Goal: Information Seeking & Learning: Learn about a topic

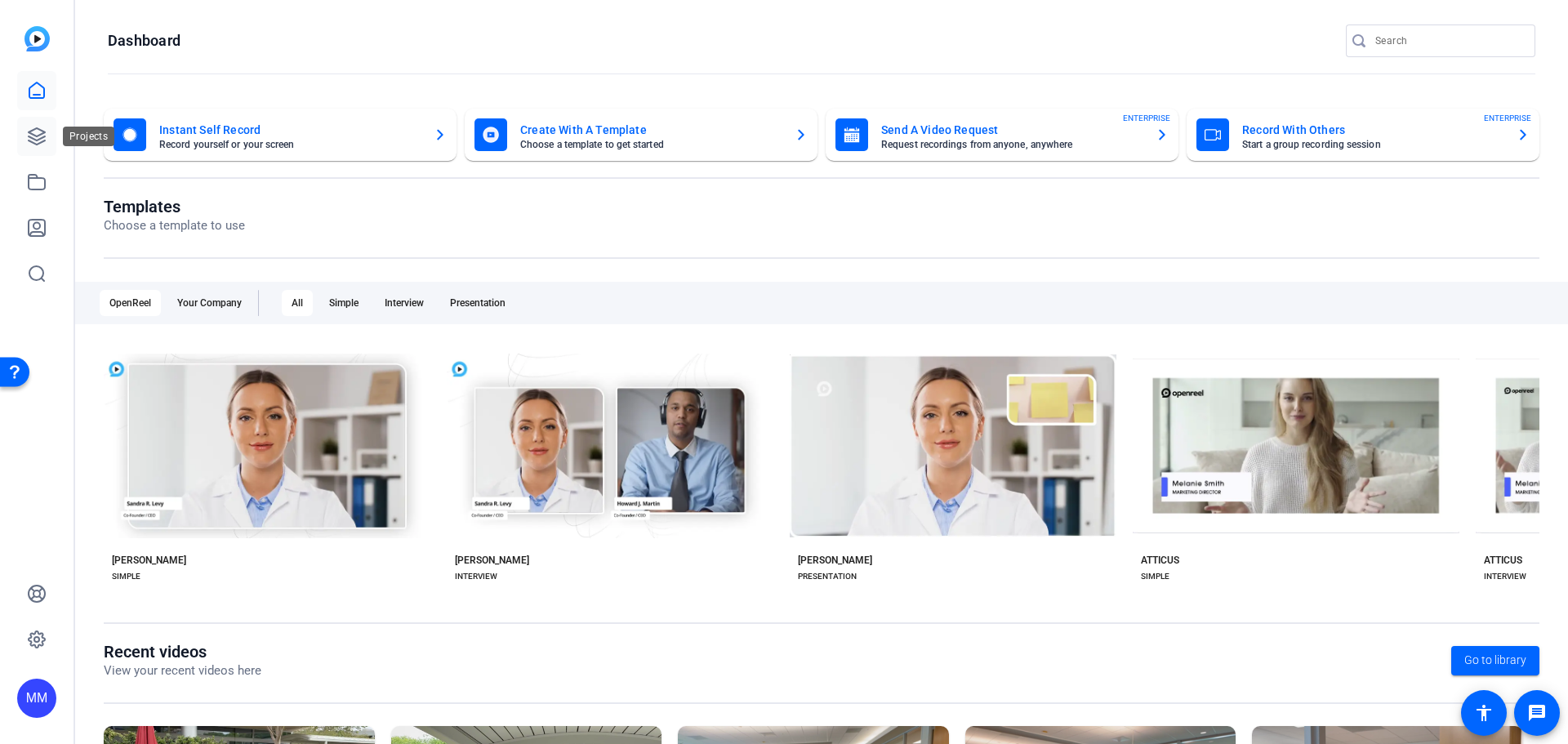
click at [30, 133] on icon at bounding box center [36, 136] width 16 height 16
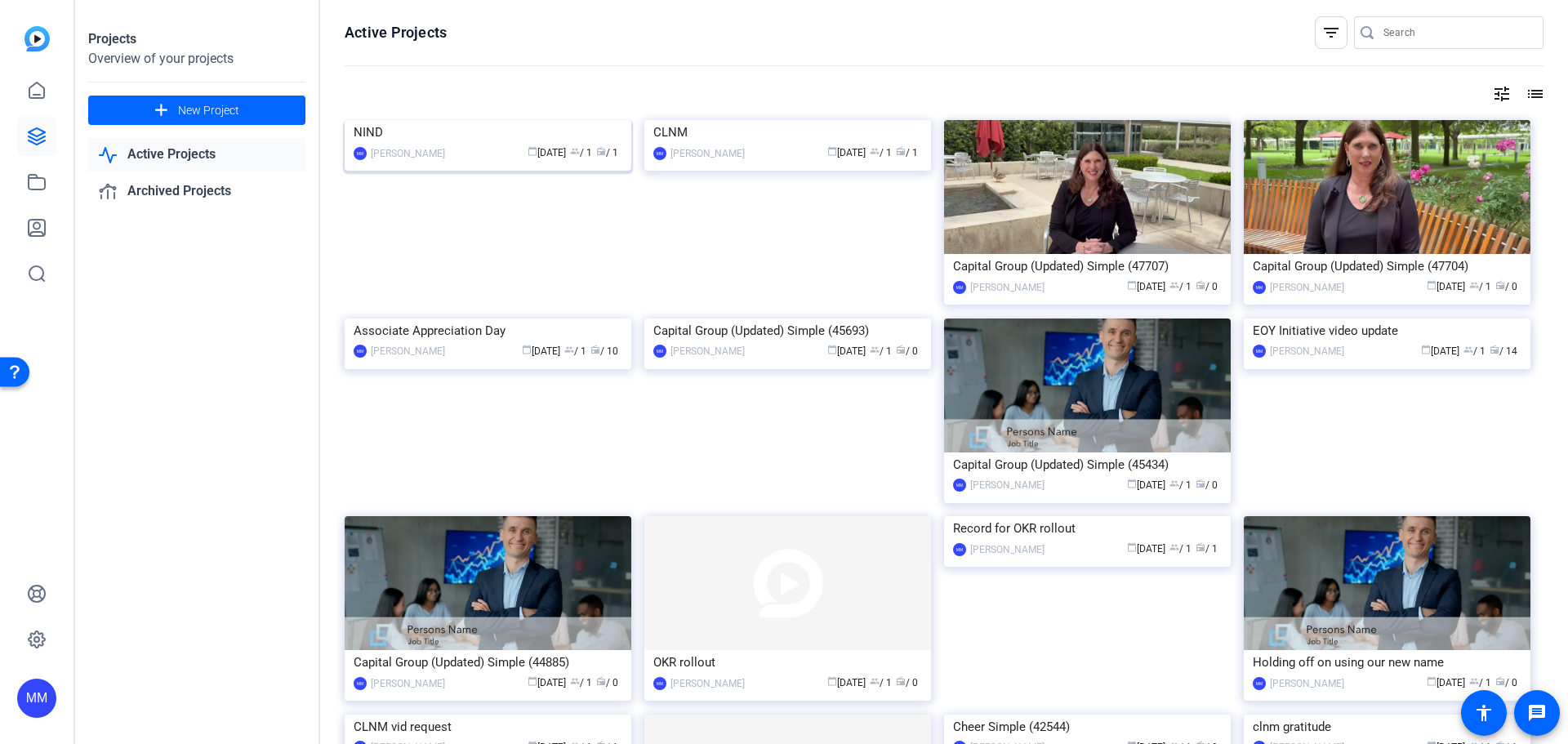
click at [497, 120] on img at bounding box center [488, 120] width 287 height 0
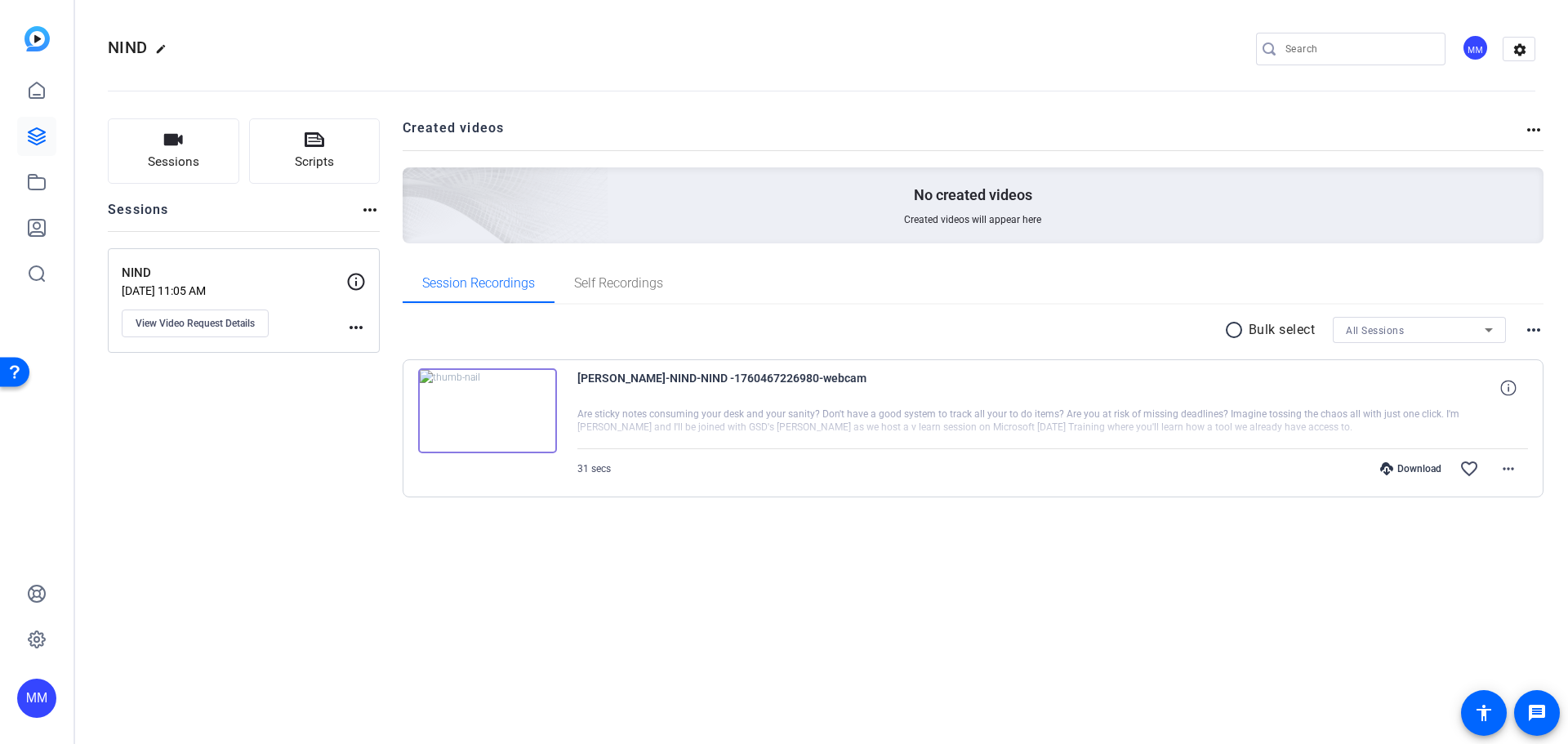
click at [528, 427] on img at bounding box center [487, 410] width 139 height 85
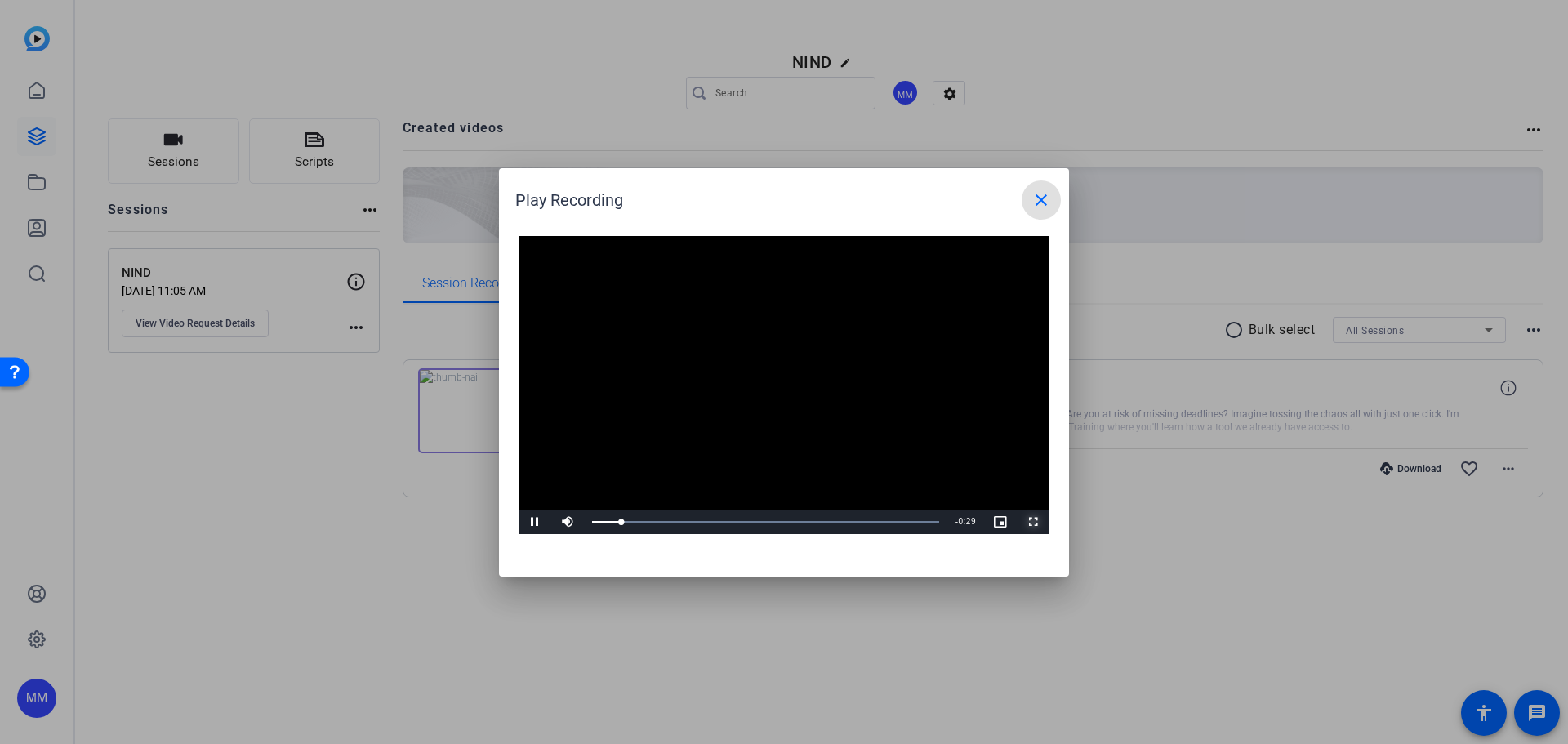
click at [1032, 522] on span "Video Player" at bounding box center [1034, 522] width 33 height 0
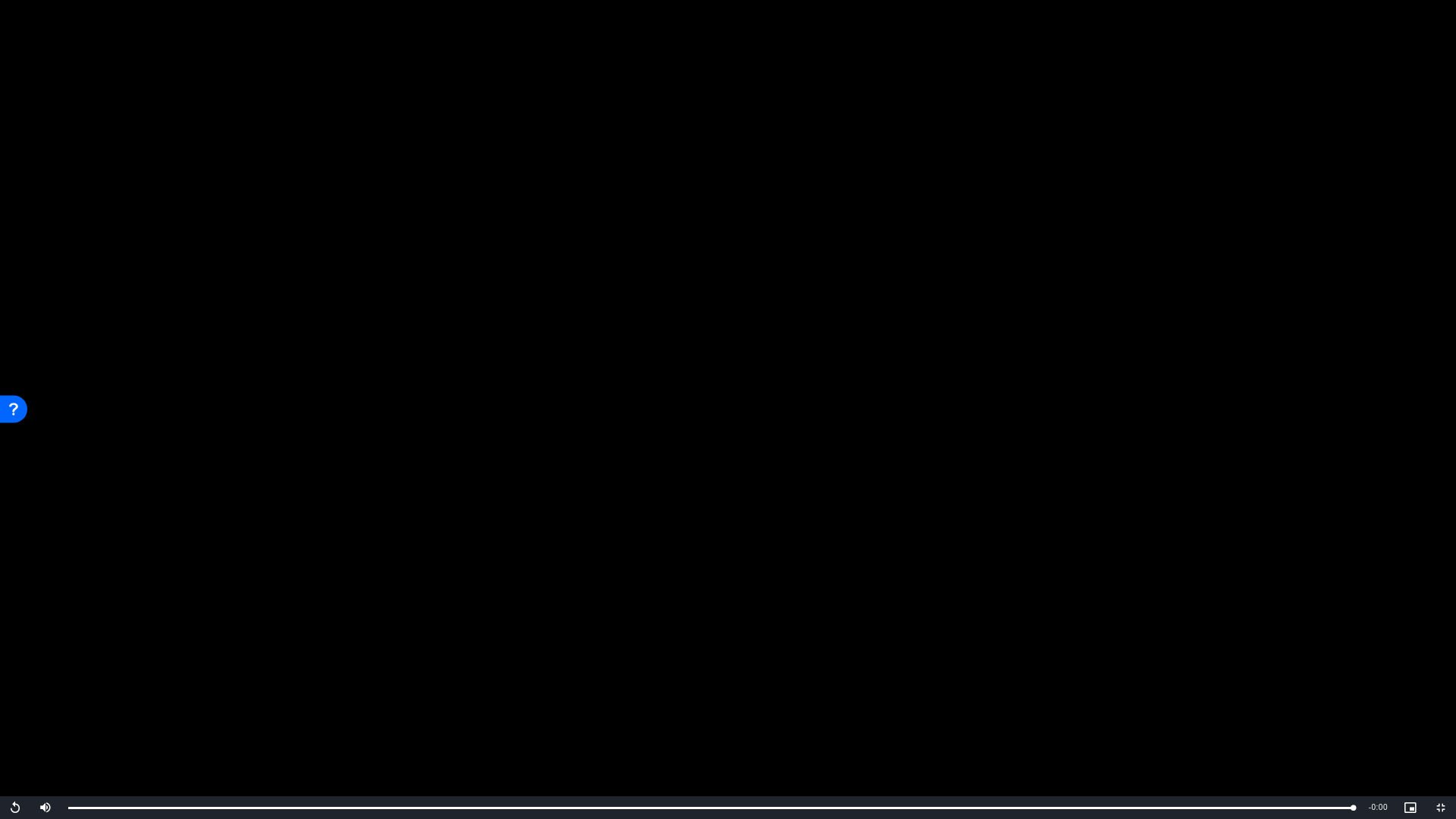
click at [1333, 109] on video "Video Player" at bounding box center [728, 409] width 1456 height 819
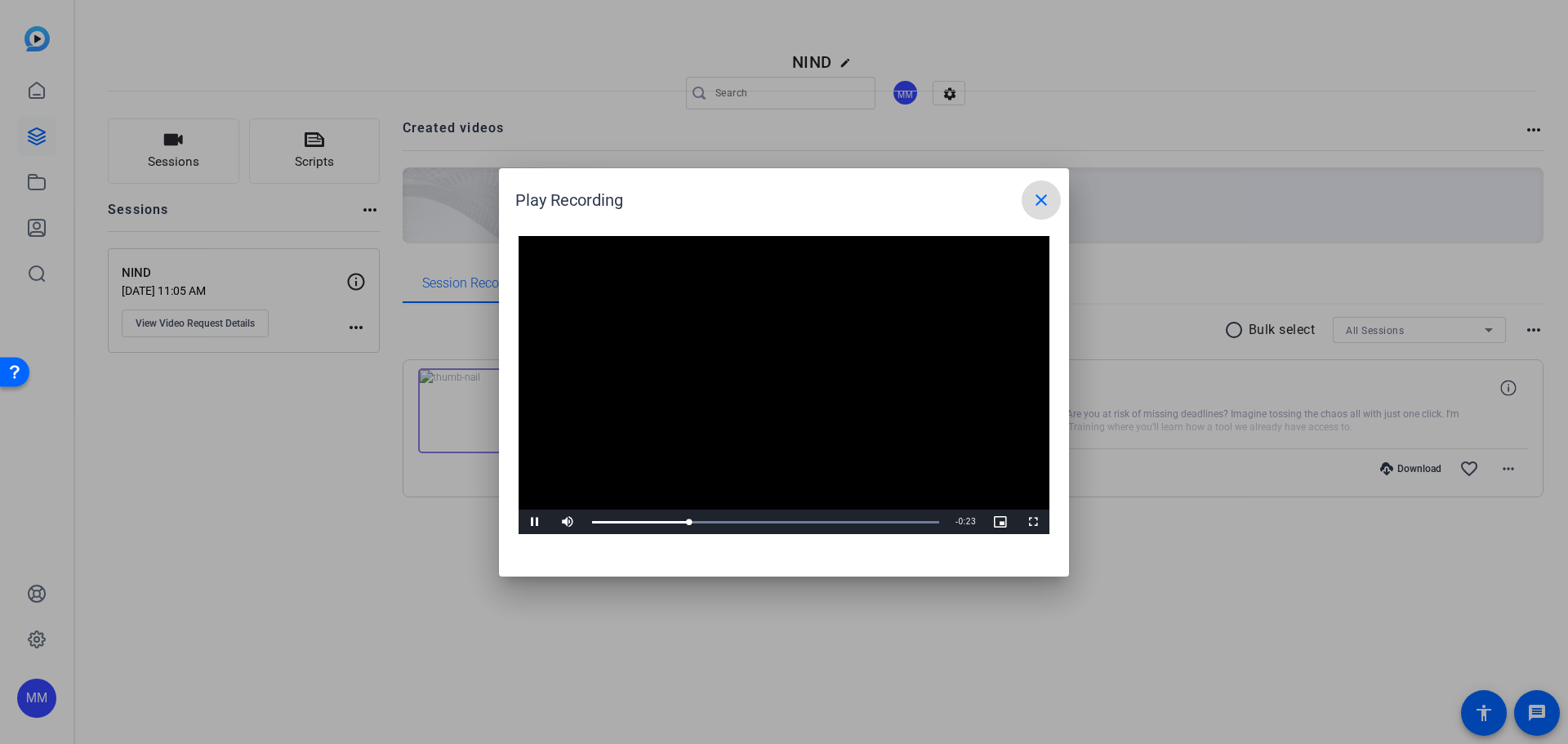
click at [1042, 196] on mat-icon "close" at bounding box center [1041, 200] width 20 height 20
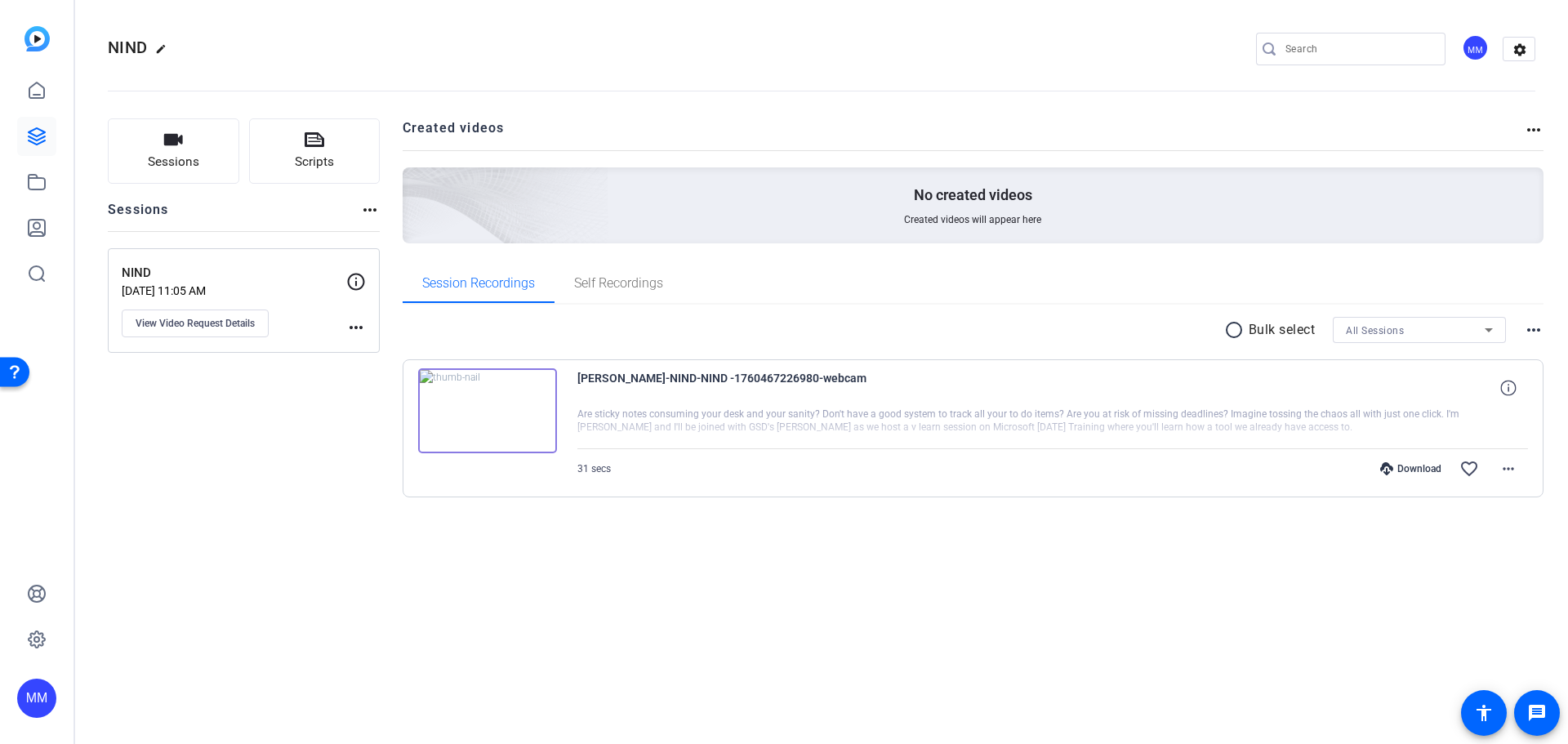
click at [357, 326] on mat-icon "more_horiz" at bounding box center [356, 328] width 20 height 20
click at [302, 408] on div at bounding box center [784, 372] width 1568 height 744
